Goal: Find specific page/section: Find specific page/section

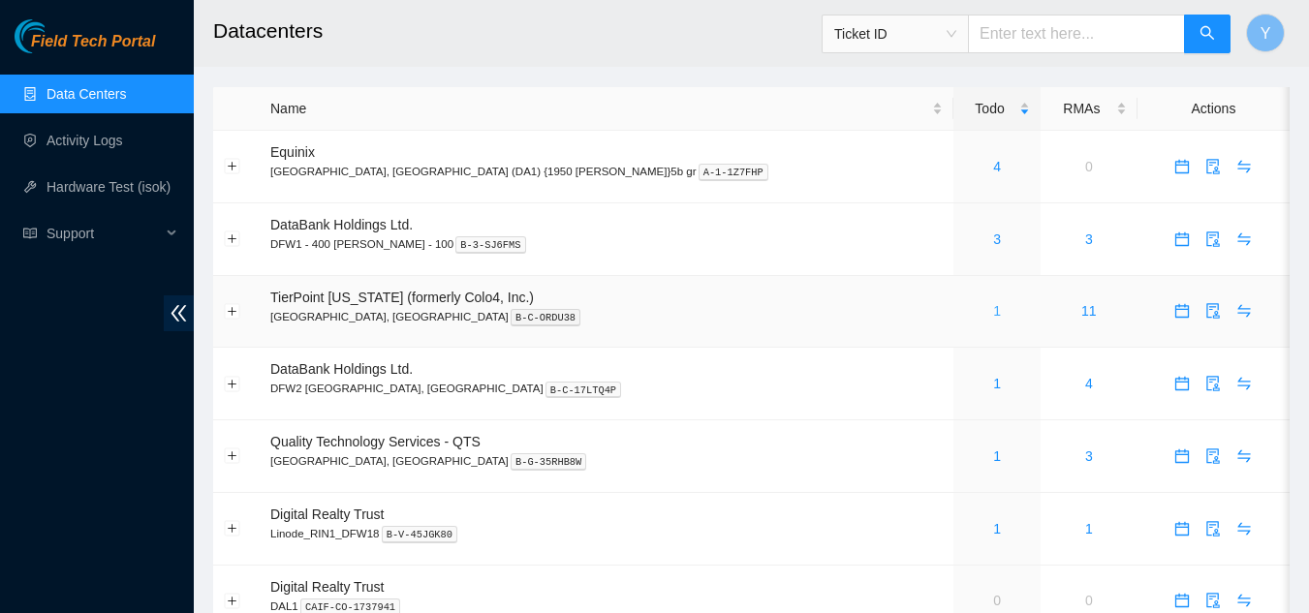
click at [993, 313] on link "1" at bounding box center [997, 311] width 8 height 16
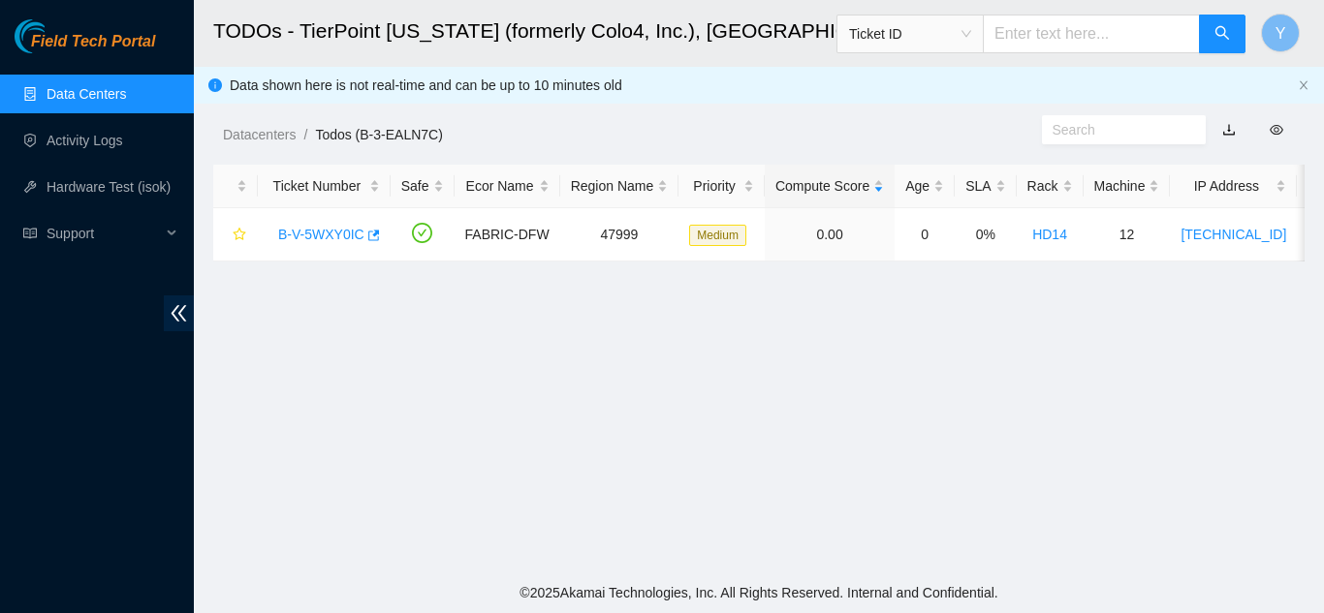
click at [114, 97] on link "Data Centers" at bounding box center [86, 94] width 79 height 16
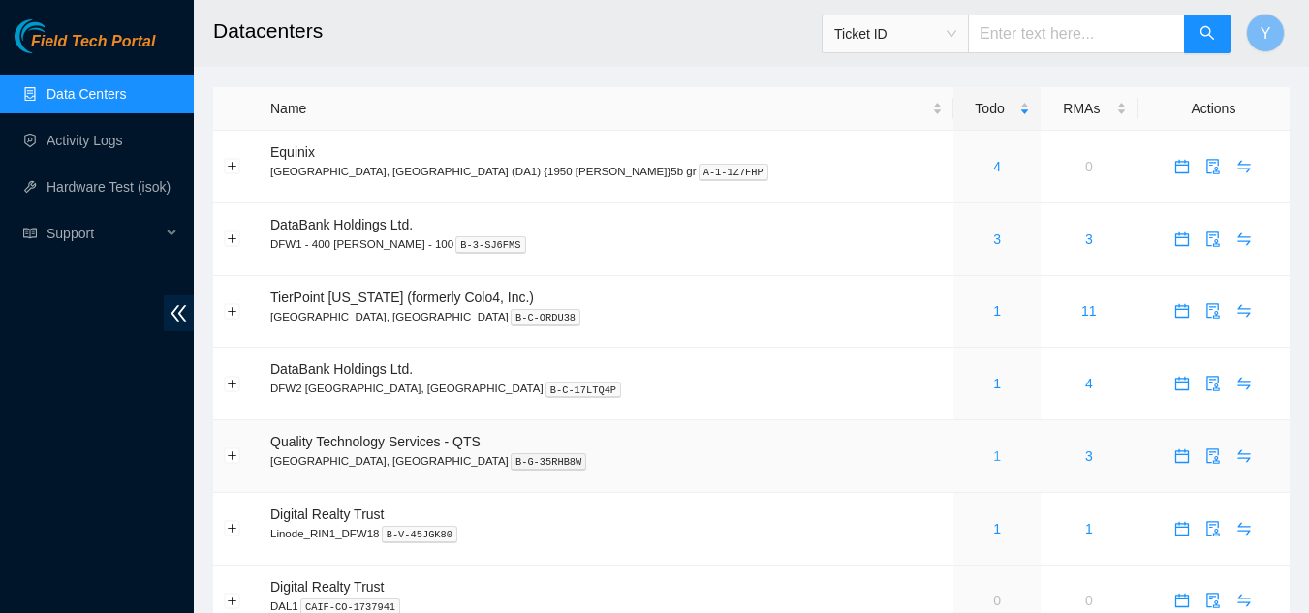
click at [993, 458] on link "1" at bounding box center [997, 457] width 8 height 16
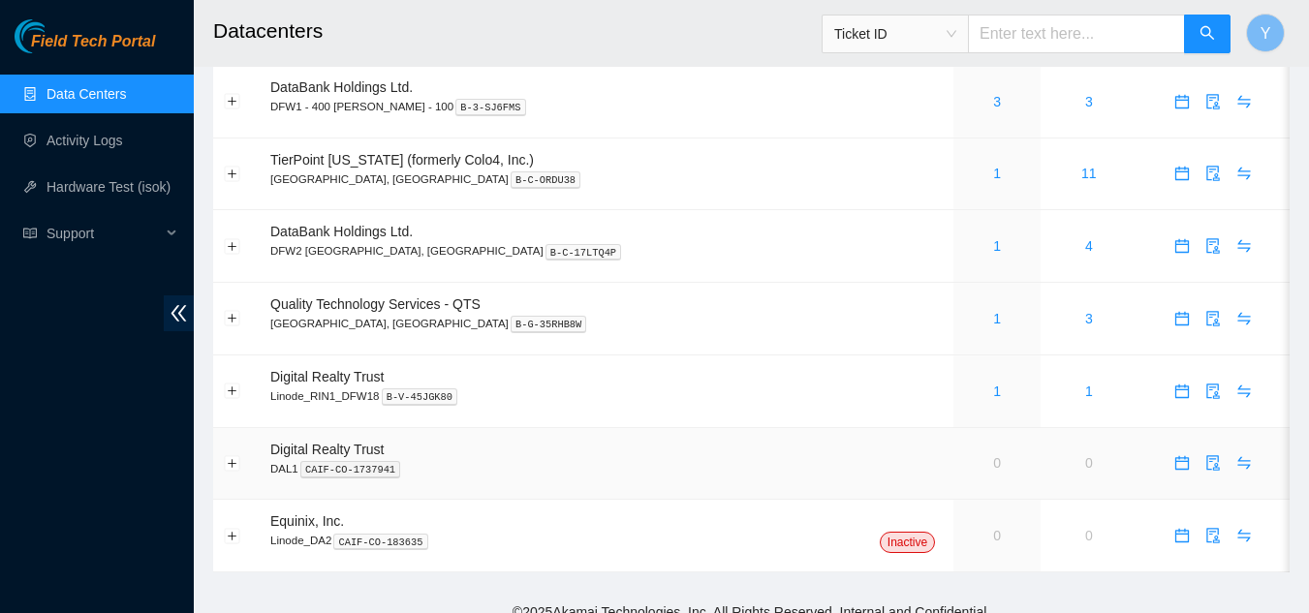
scroll to position [157, 0]
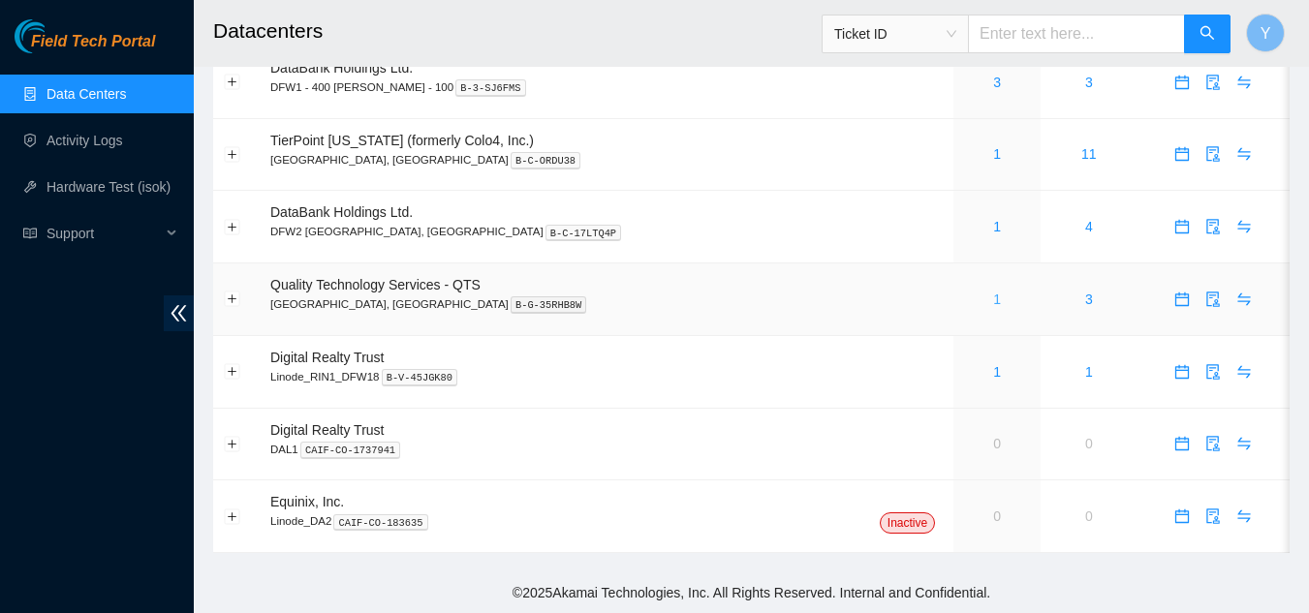
click at [993, 301] on link "1" at bounding box center [997, 300] width 8 height 16
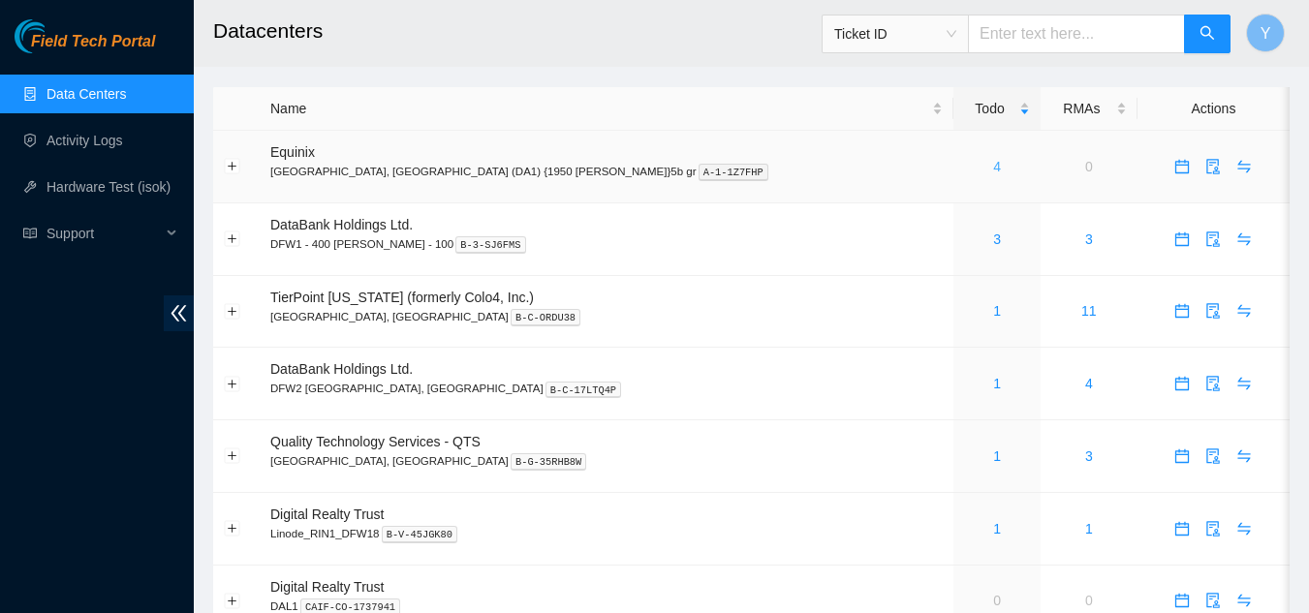
click at [993, 168] on link "4" at bounding box center [997, 167] width 8 height 16
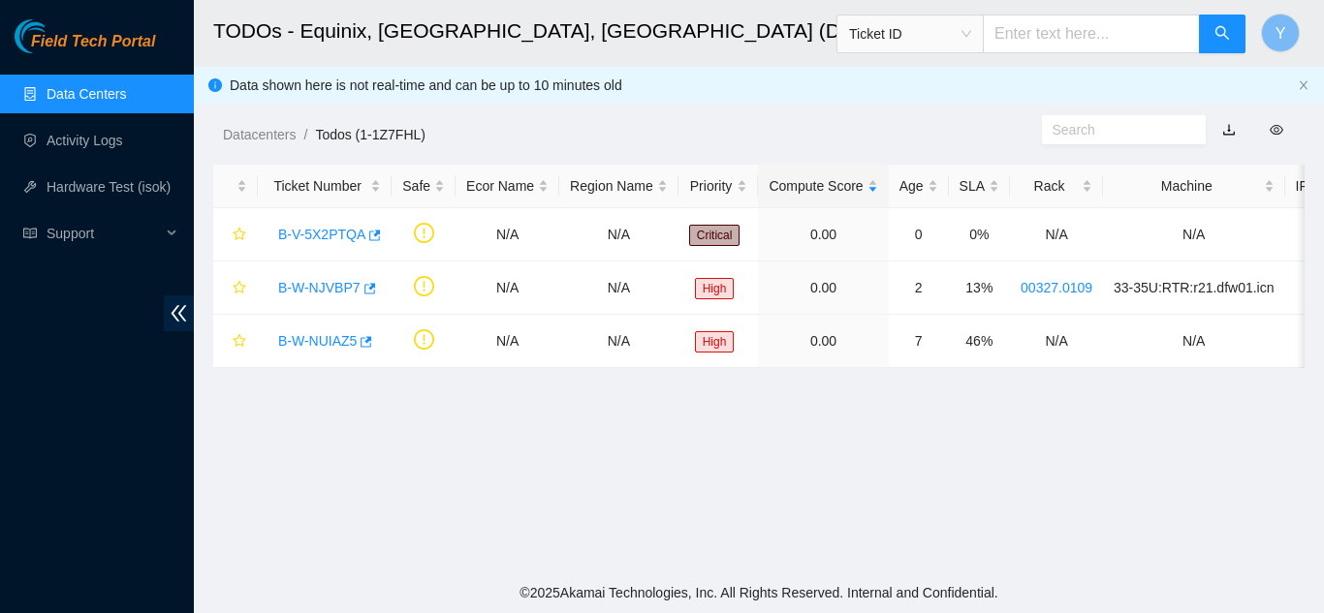
click at [125, 101] on link "Data Centers" at bounding box center [86, 94] width 79 height 16
